Goal: Navigation & Orientation: Find specific page/section

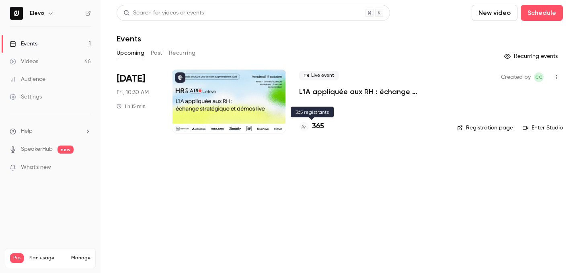
click at [316, 128] on h4 "365" at bounding box center [318, 126] width 12 height 11
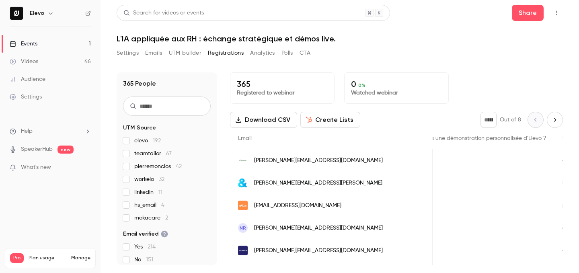
scroll to position [0, 784]
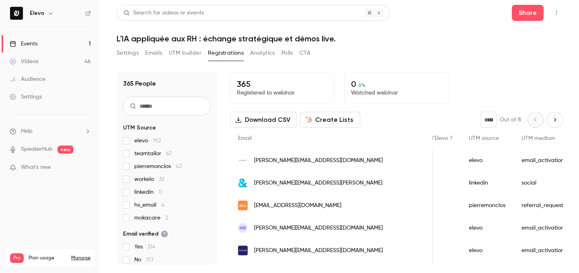
click at [76, 47] on link "Events 1" at bounding box center [50, 44] width 101 height 18
